Goal: Browse casually: Explore the website without a specific task or goal

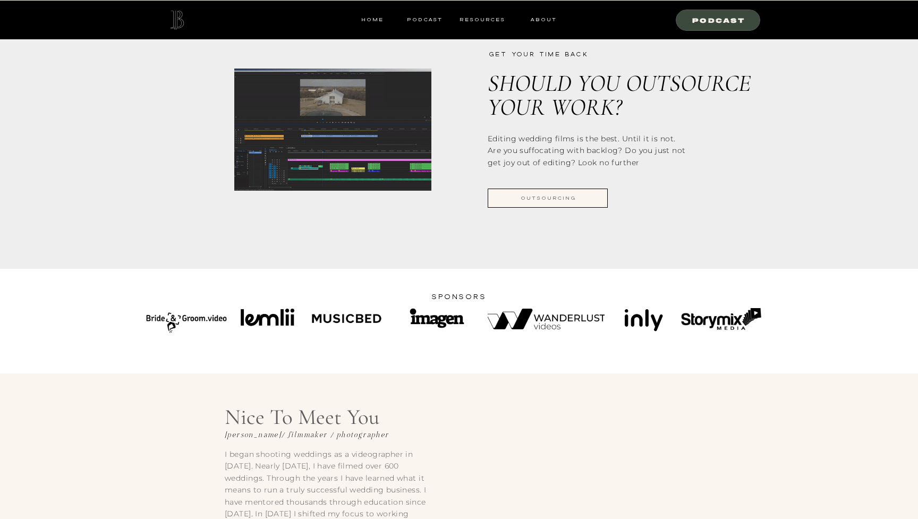
scroll to position [1274, 0]
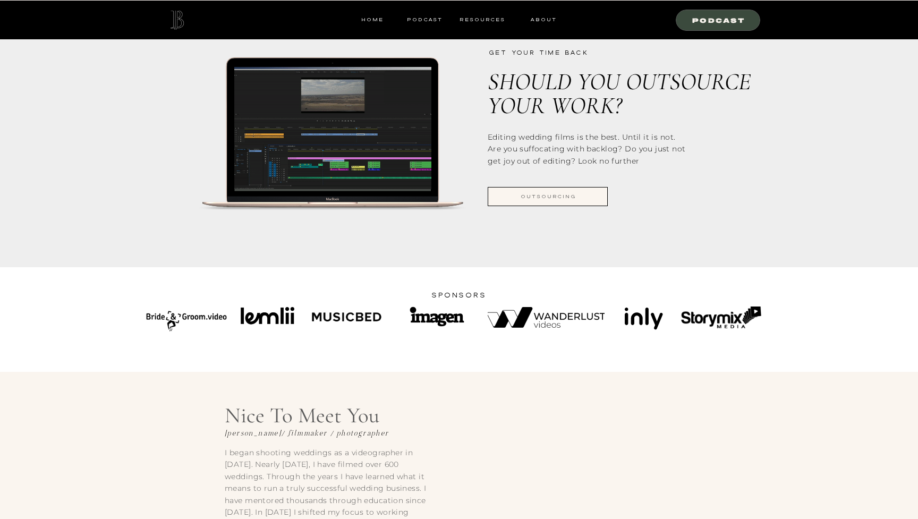
drag, startPoint x: 125, startPoint y: 313, endPoint x: 859, endPoint y: 327, distance: 733.9
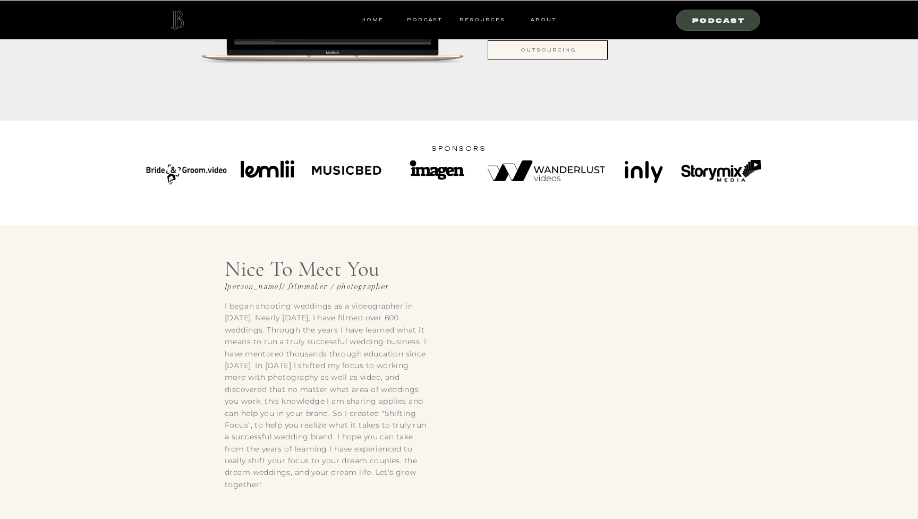
scroll to position [1419, 0]
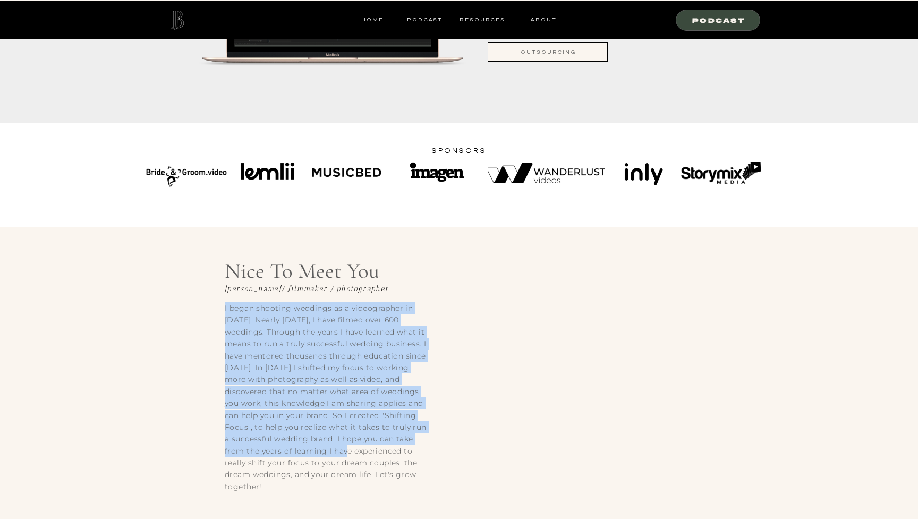
drag, startPoint x: 220, startPoint y: 274, endPoint x: 338, endPoint y: 449, distance: 210.9
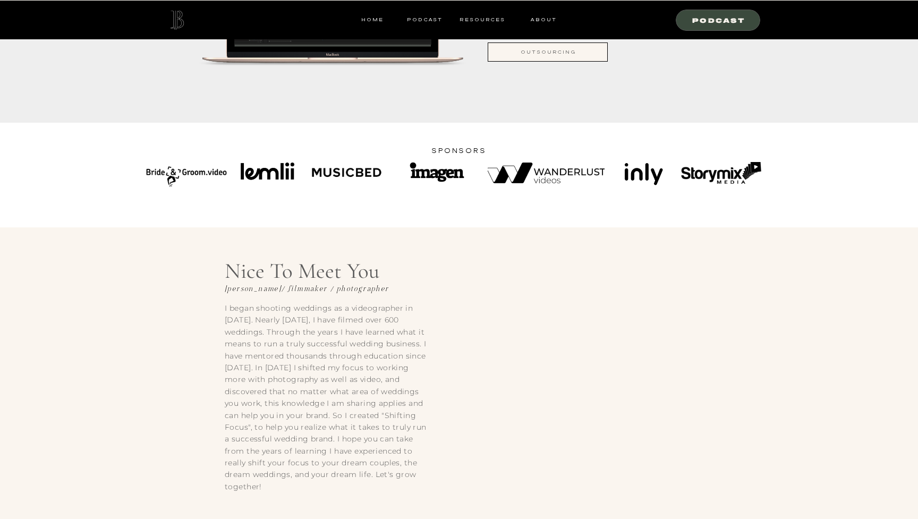
click at [338, 454] on p "I began shooting weddings as a videographer in [DATE]. Nearly [DATE], I have fi…" at bounding box center [326, 397] width 202 height 190
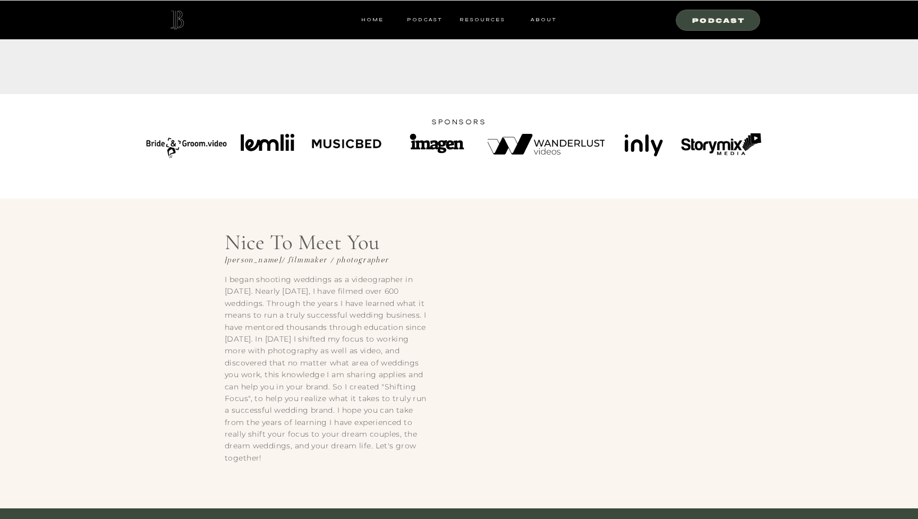
scroll to position [1450, 0]
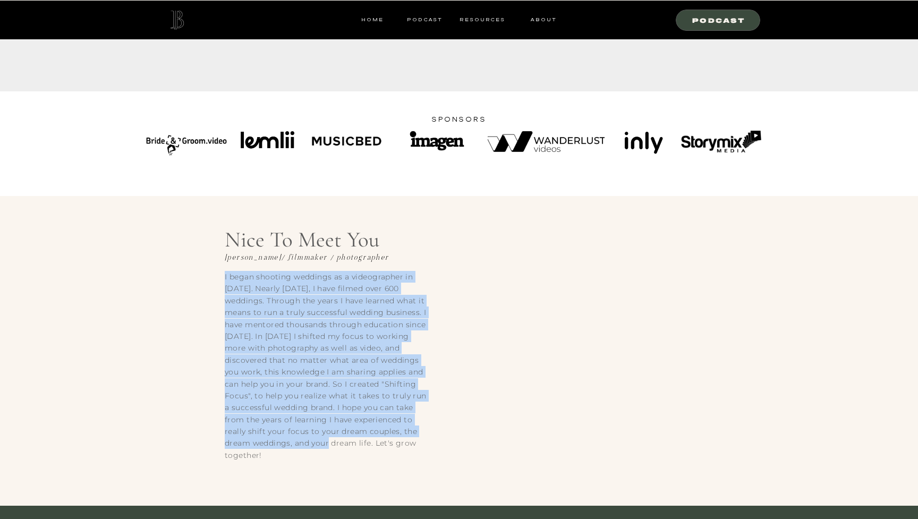
drag, startPoint x: 218, startPoint y: 235, endPoint x: 324, endPoint y: 448, distance: 237.4
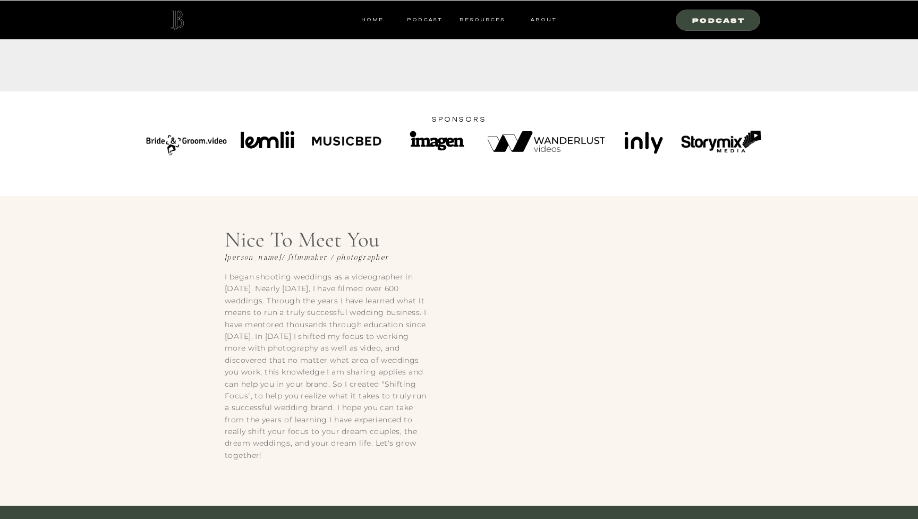
click at [326, 452] on p "I began shooting weddings as a videographer in [DATE]. Nearly [DATE], I have fi…" at bounding box center [326, 366] width 202 height 190
drag, startPoint x: 327, startPoint y: 452, endPoint x: 230, endPoint y: 240, distance: 233.2
click at [230, 240] on div "I began shooting weddings as a videographer in [DATE]. Nearly [DATE], I have fi…" at bounding box center [459, 351] width 638 height 310
click at [230, 240] on p "Nice to meet you" at bounding box center [323, 241] width 196 height 32
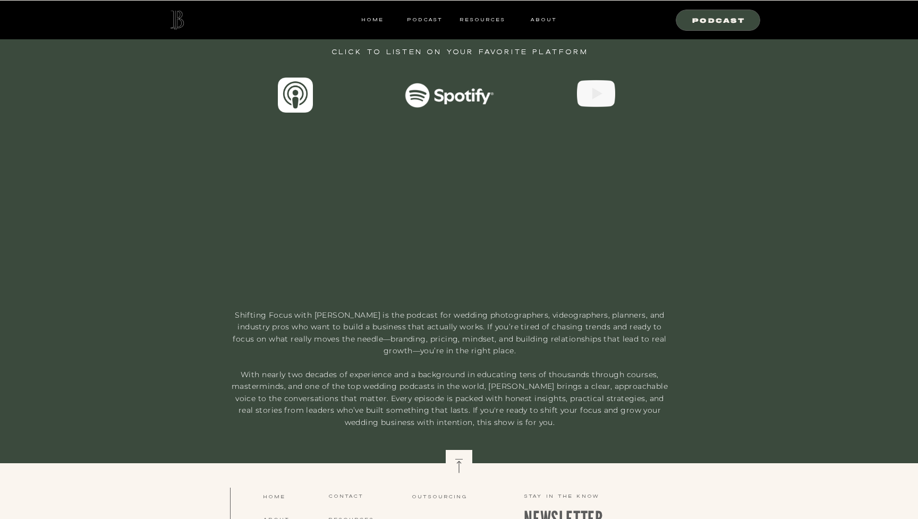
scroll to position [1939, 0]
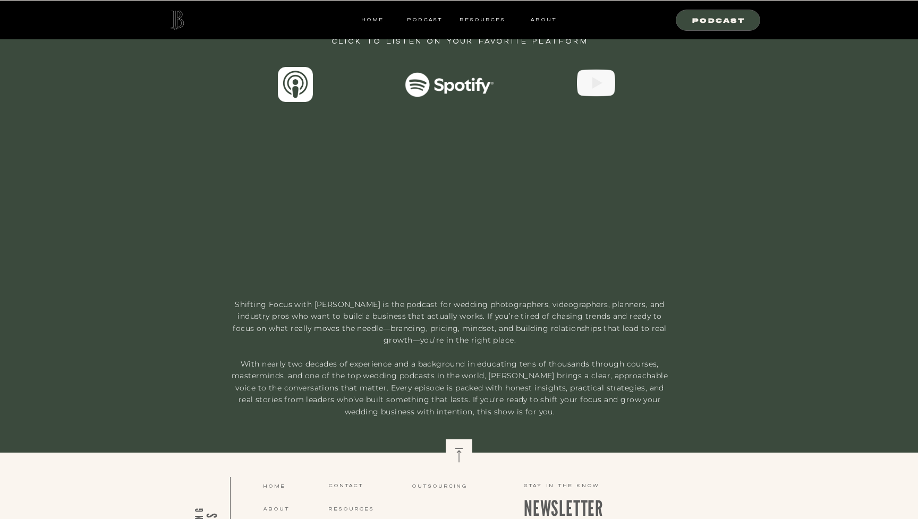
drag, startPoint x: 232, startPoint y: 303, endPoint x: 526, endPoint y: 408, distance: 312.6
drag, startPoint x: 515, startPoint y: 408, endPoint x: 459, endPoint y: 303, distance: 118.6
click at [459, 303] on p "Shifting Focus with [PERSON_NAME] is the podcast for wedding photographers, vid…" at bounding box center [449, 349] width 445 height 100
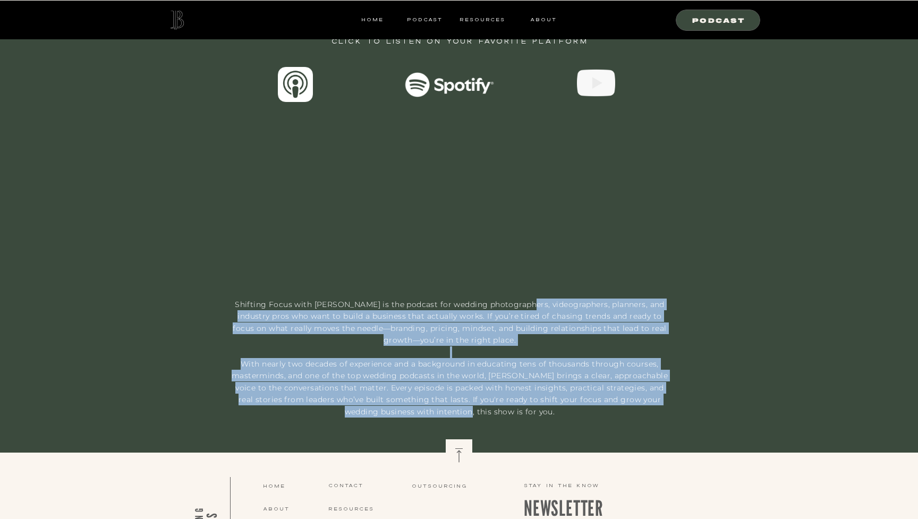
drag, startPoint x: 520, startPoint y: 303, endPoint x: 455, endPoint y: 408, distance: 123.4
click at [455, 399] on p "Shifting Focus with [PERSON_NAME] is the podcast for wedding photographers, vid…" at bounding box center [449, 349] width 445 height 100
drag, startPoint x: 455, startPoint y: 409, endPoint x: 456, endPoint y: 308, distance: 100.4
click at [456, 308] on p "Shifting Focus with [PERSON_NAME] is the podcast for wedding photographers, vid…" at bounding box center [449, 349] width 445 height 100
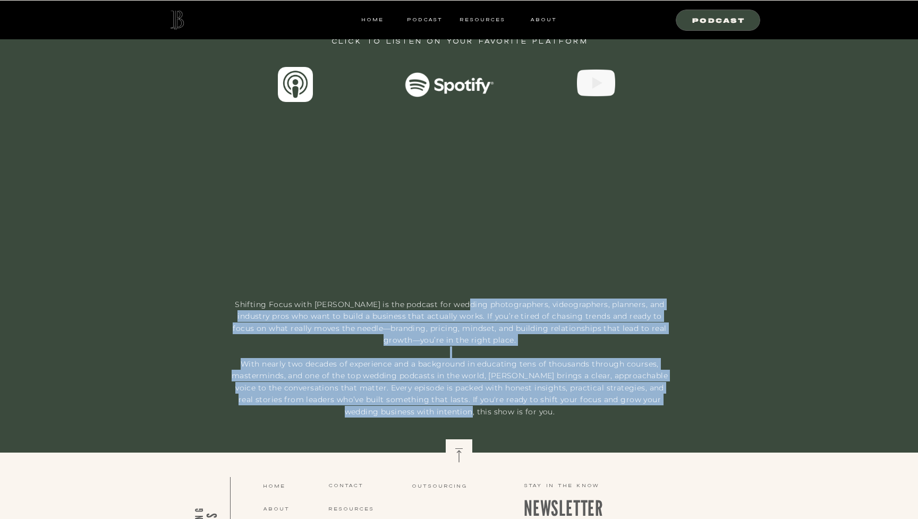
click at [456, 308] on p "Shifting Focus with [PERSON_NAME] is the podcast for wedding photographers, vid…" at bounding box center [449, 349] width 445 height 100
drag, startPoint x: 459, startPoint y: 306, endPoint x: 431, endPoint y: 410, distance: 107.4
click at [431, 399] on p "Shifting Focus with [PERSON_NAME] is the podcast for wedding photographers, vid…" at bounding box center [449, 349] width 445 height 100
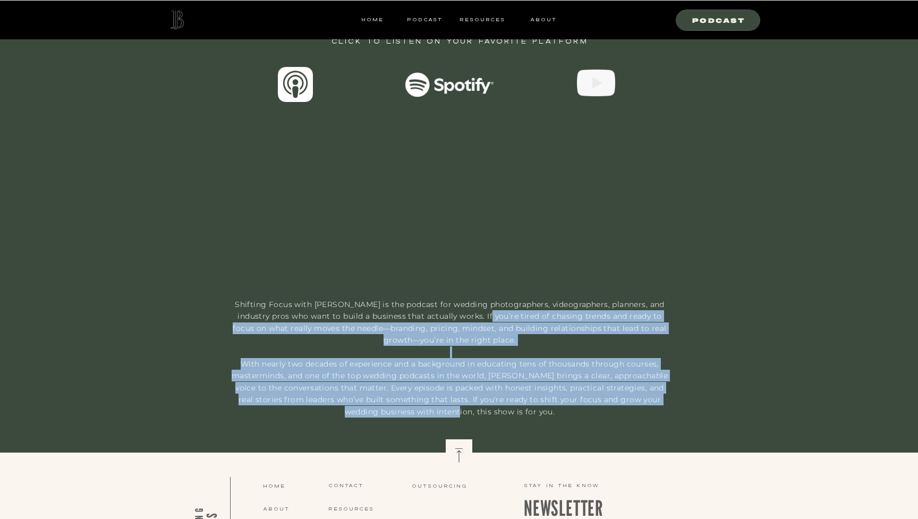
drag, startPoint x: 431, startPoint y: 410, endPoint x: 461, endPoint y: 309, distance: 104.7
click at [461, 309] on p "Shifting Focus with [PERSON_NAME] is the podcast for wedding photographers, vid…" at bounding box center [449, 349] width 445 height 100
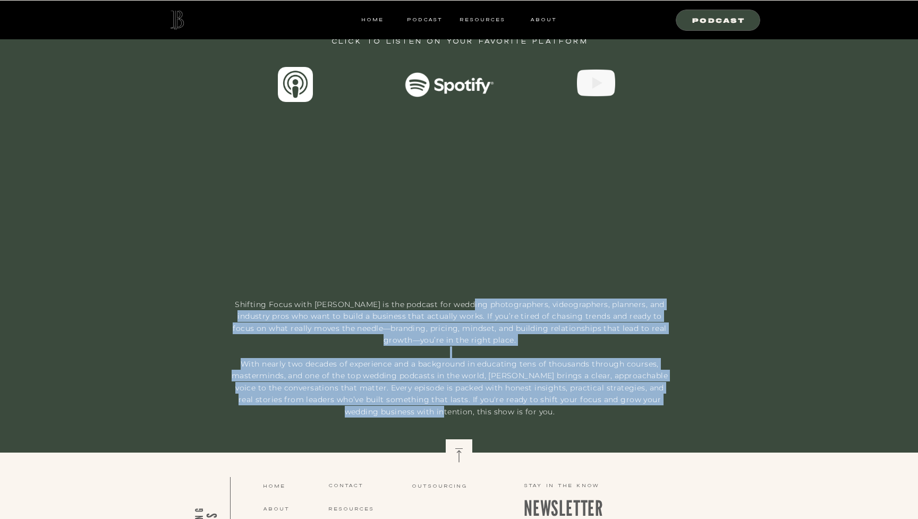
drag, startPoint x: 461, startPoint y: 303, endPoint x: 431, endPoint y: 411, distance: 111.9
click at [431, 399] on p "Shifting Focus with [PERSON_NAME] is the podcast for wedding photographers, vid…" at bounding box center [449, 349] width 445 height 100
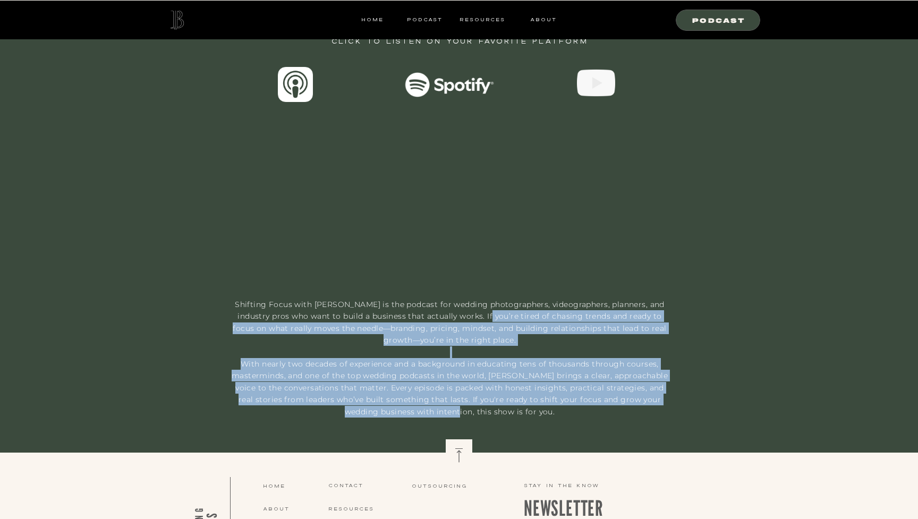
drag, startPoint x: 431, startPoint y: 410, endPoint x: 461, endPoint y: 309, distance: 105.4
click at [461, 309] on p "Shifting Focus with [PERSON_NAME] is the podcast for wedding photographers, vid…" at bounding box center [449, 349] width 445 height 100
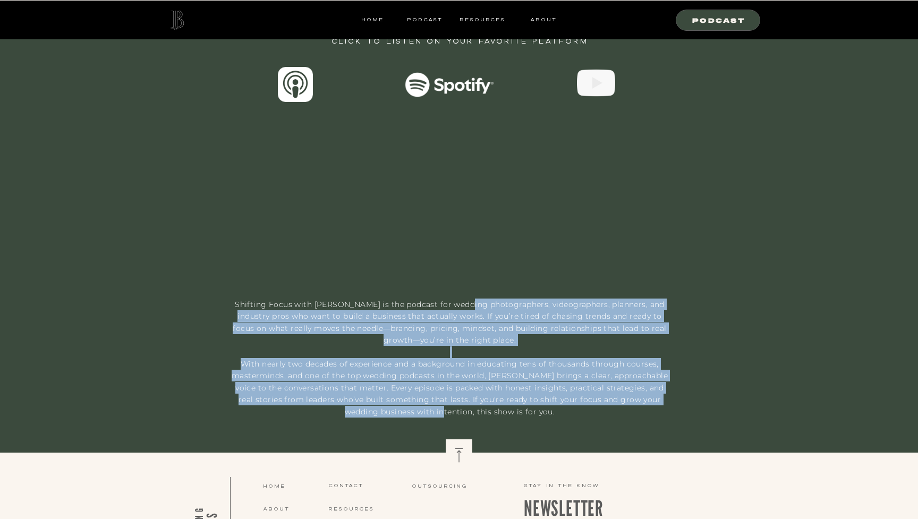
drag, startPoint x: 460, startPoint y: 303, endPoint x: 432, endPoint y: 410, distance: 110.3
click at [432, 399] on p "Shifting Focus with [PERSON_NAME] is the podcast for wedding photographers, vid…" at bounding box center [449, 349] width 445 height 100
drag, startPoint x: 431, startPoint y: 410, endPoint x: 459, endPoint y: 307, distance: 106.6
click at [459, 307] on p "Shifting Focus with [PERSON_NAME] is the podcast for wedding photographers, vid…" at bounding box center [449, 349] width 445 height 100
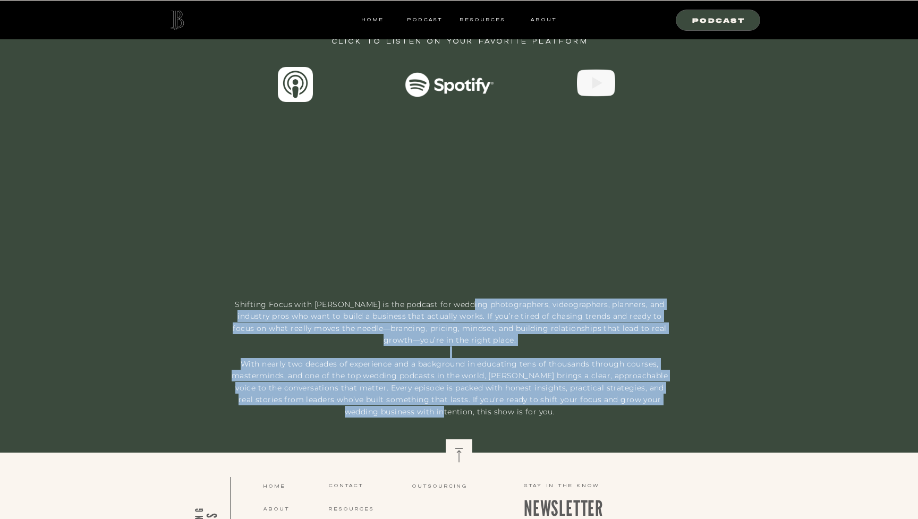
click at [459, 307] on p "Shifting Focus with [PERSON_NAME] is the podcast for wedding photographers, vid…" at bounding box center [449, 349] width 445 height 100
drag, startPoint x: 427, startPoint y: 304, endPoint x: 430, endPoint y: 407, distance: 103.1
click at [430, 399] on p "Shifting Focus with [PERSON_NAME] is the podcast for wedding photographers, vid…" at bounding box center [449, 349] width 445 height 100
drag, startPoint x: 431, startPoint y: 410, endPoint x: 460, endPoint y: 308, distance: 106.6
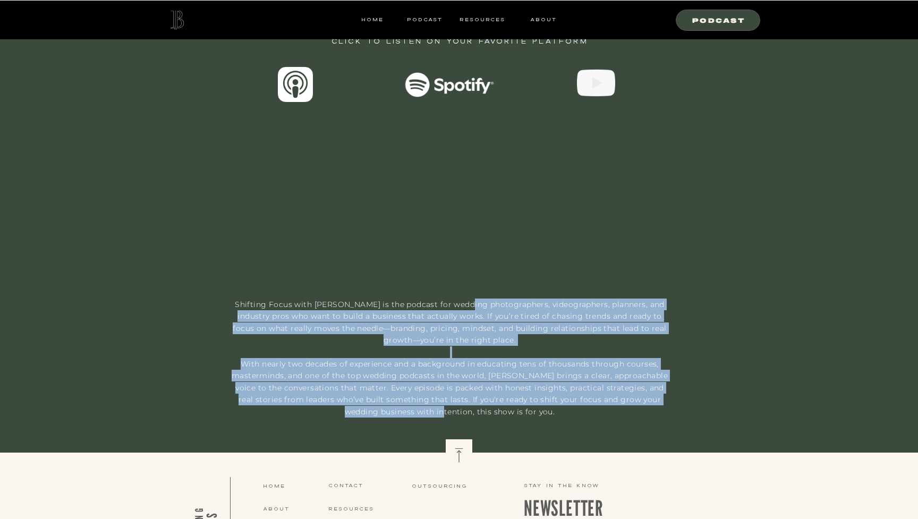
click at [460, 308] on p "Shifting Focus with [PERSON_NAME] is the podcast for wedding photographers, vid…" at bounding box center [449, 349] width 445 height 100
drag, startPoint x: 460, startPoint y: 307, endPoint x: 430, endPoint y: 410, distance: 106.9
click at [430, 399] on p "Shifting Focus with [PERSON_NAME] is the podcast for wedding photographers, vid…" at bounding box center [449, 349] width 445 height 100
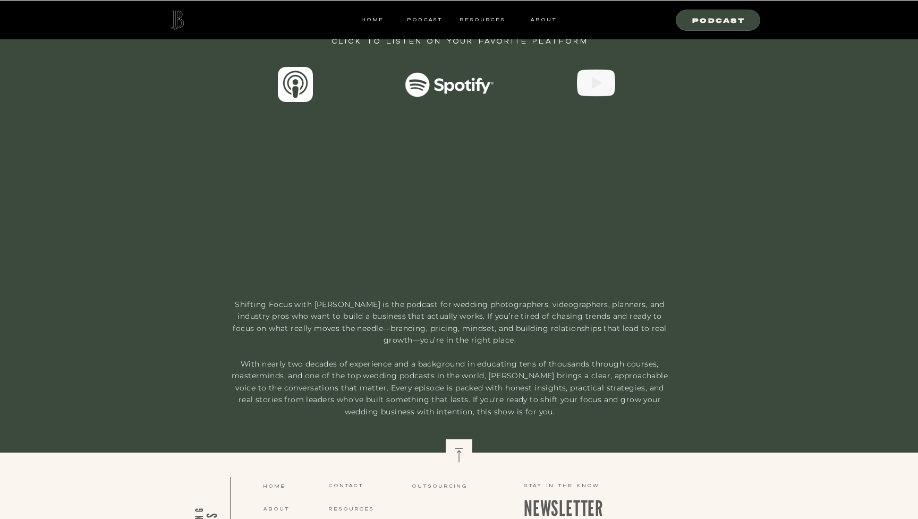
drag, startPoint x: 514, startPoint y: 410, endPoint x: 224, endPoint y: 308, distance: 307.2
drag, startPoint x: 233, startPoint y: 302, endPoint x: 515, endPoint y: 411, distance: 302.2
drag, startPoint x: 515, startPoint y: 411, endPoint x: 507, endPoint y: 412, distance: 8.1
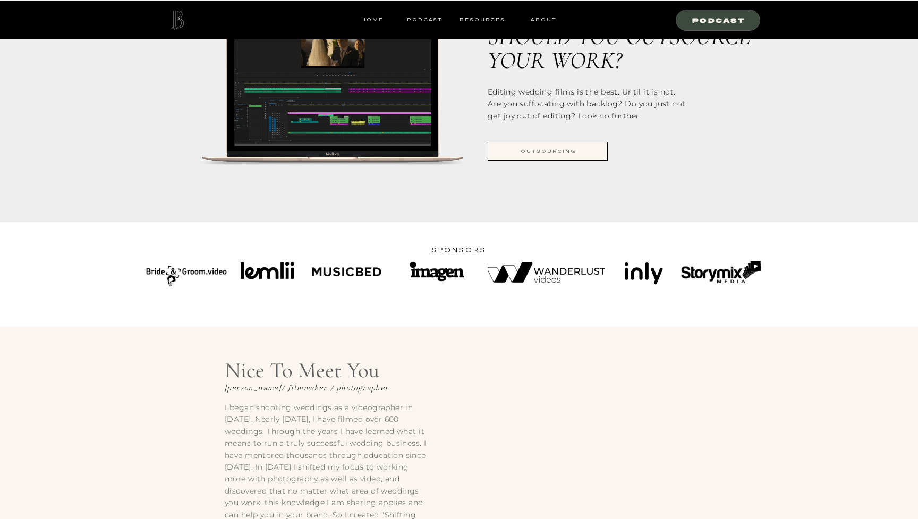
scroll to position [1314, 0]
